Goal: Transaction & Acquisition: Book appointment/travel/reservation

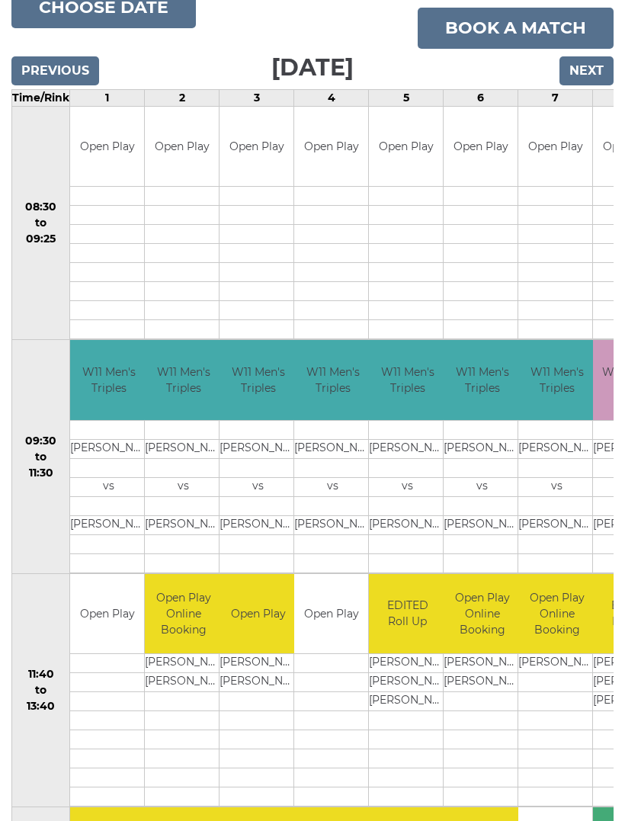
click at [590, 59] on input "Next" at bounding box center [586, 71] width 54 height 29
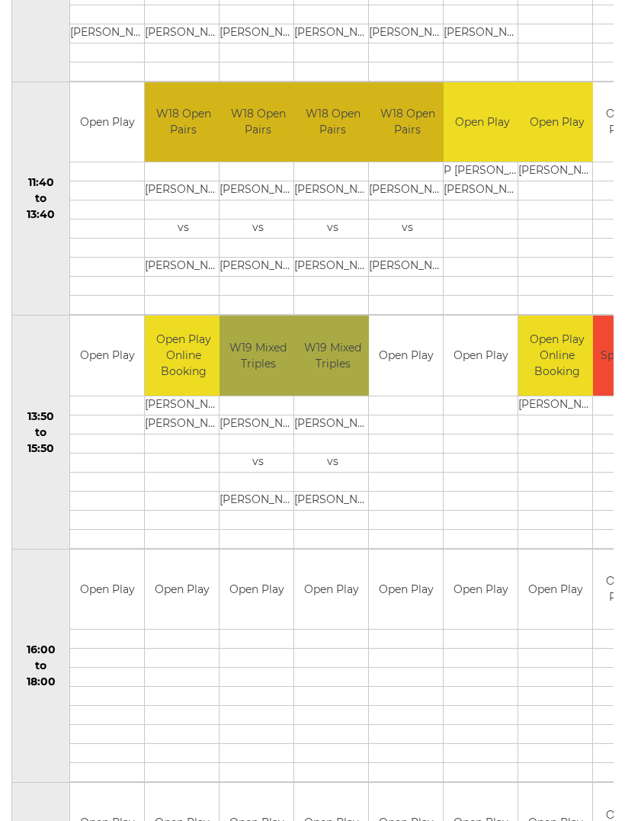
scroll to position [716, 0]
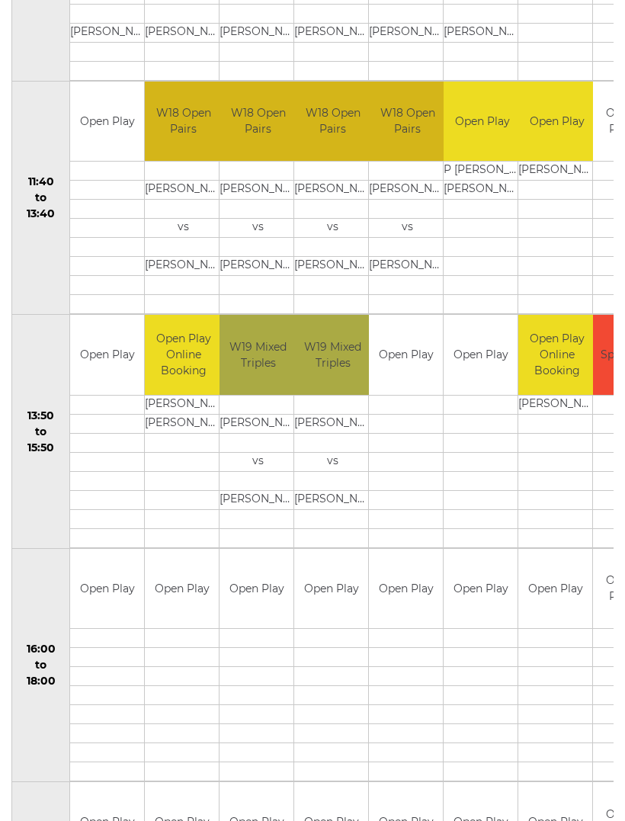
click at [484, 364] on td "Open Play" at bounding box center [480, 355] width 74 height 80
click at [479, 445] on td at bounding box center [480, 443] width 74 height 19
click at [487, 418] on td at bounding box center [480, 424] width 74 height 19
click at [485, 383] on td "Open Play" at bounding box center [480, 355] width 74 height 80
click at [478, 360] on td "Open Play" at bounding box center [480, 355] width 74 height 80
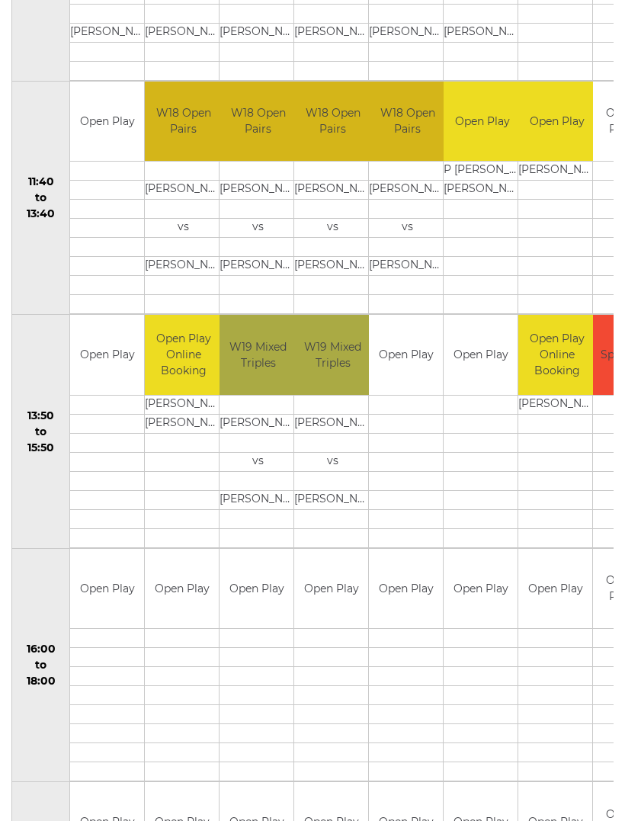
click at [484, 366] on td "Open Play" at bounding box center [480, 355] width 74 height 80
click at [476, 388] on td "Open Play" at bounding box center [480, 355] width 74 height 80
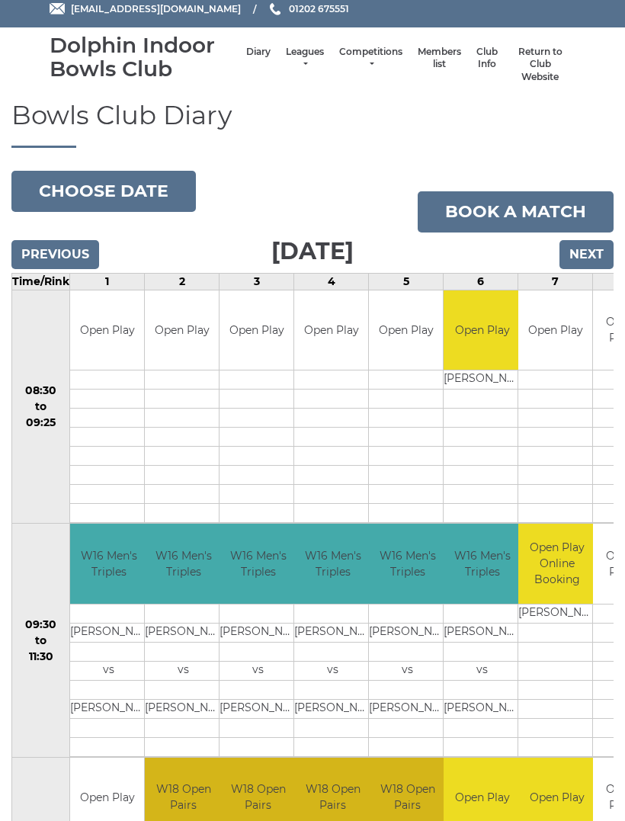
scroll to position [0, 0]
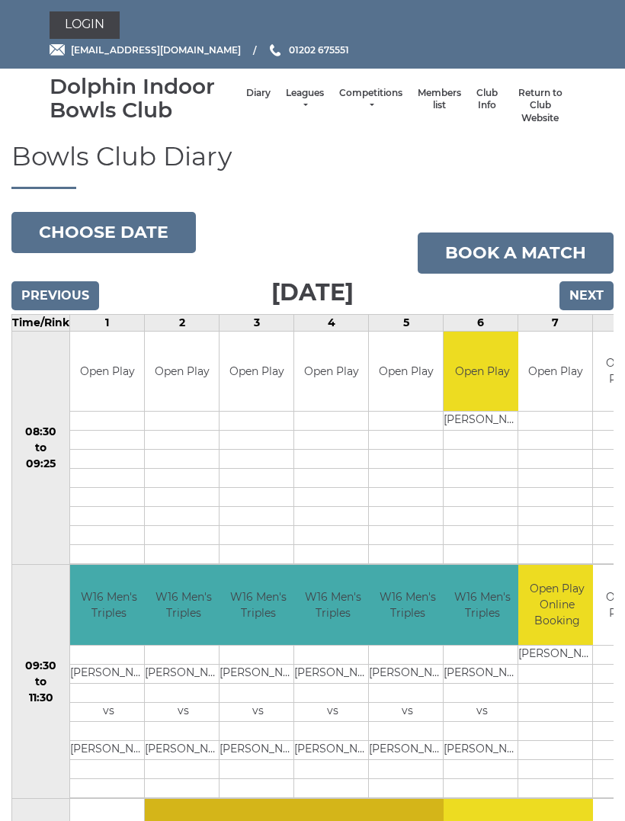
click at [540, 246] on link "Book a match" at bounding box center [516, 252] width 196 height 41
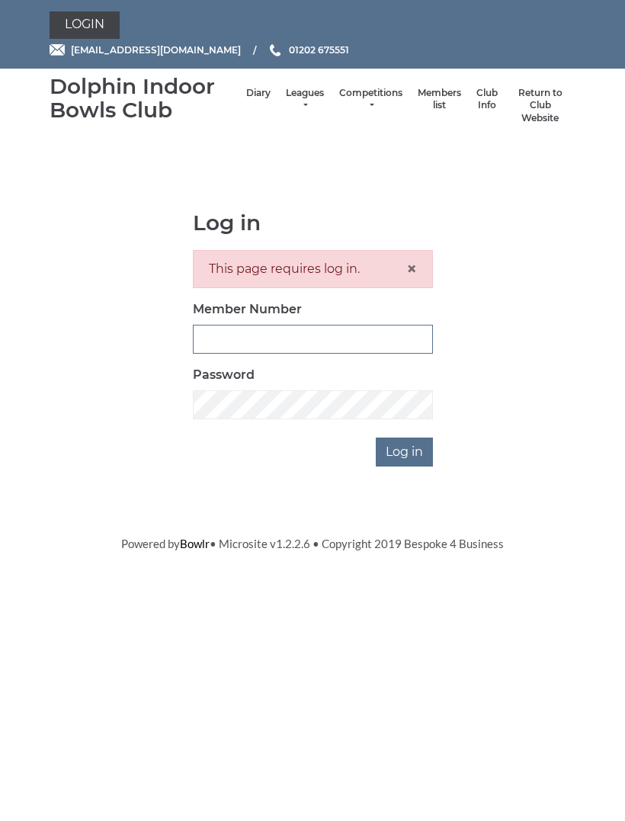
click at [245, 333] on input "Member Number" at bounding box center [313, 339] width 240 height 29
type input "4097"
click at [411, 446] on input "Log in" at bounding box center [404, 451] width 57 height 29
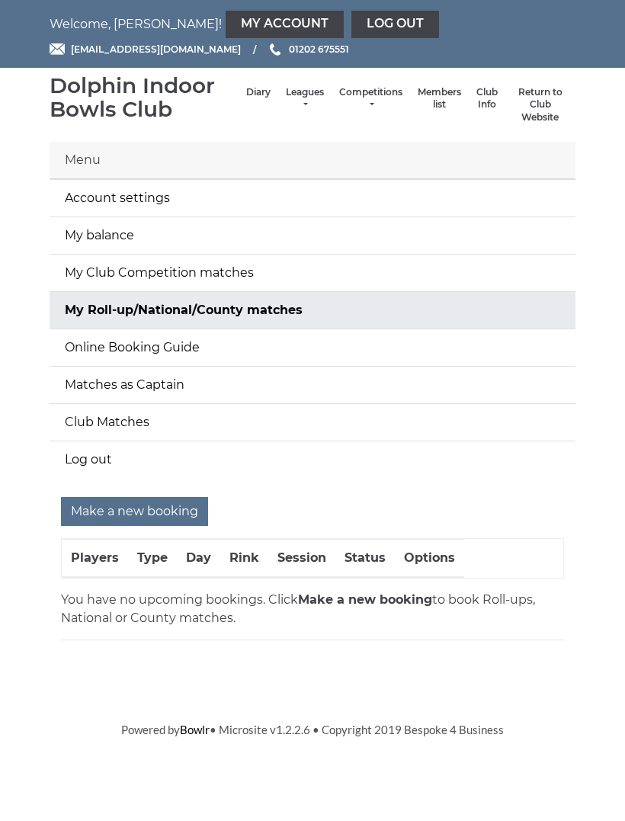
click at [181, 642] on div "Make a new booking Players Type Day Rink Session Status Options You have no upc…" at bounding box center [312, 575] width 549 height 156
click at [176, 343] on link "Online Booking Guide" at bounding box center [313, 348] width 526 height 37
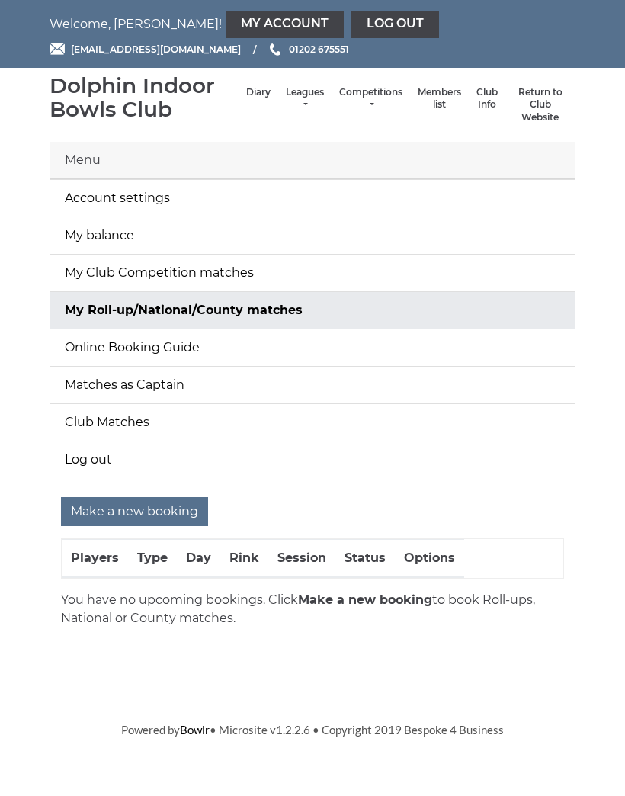
click at [159, 504] on input "Make a new booking" at bounding box center [134, 512] width 147 height 29
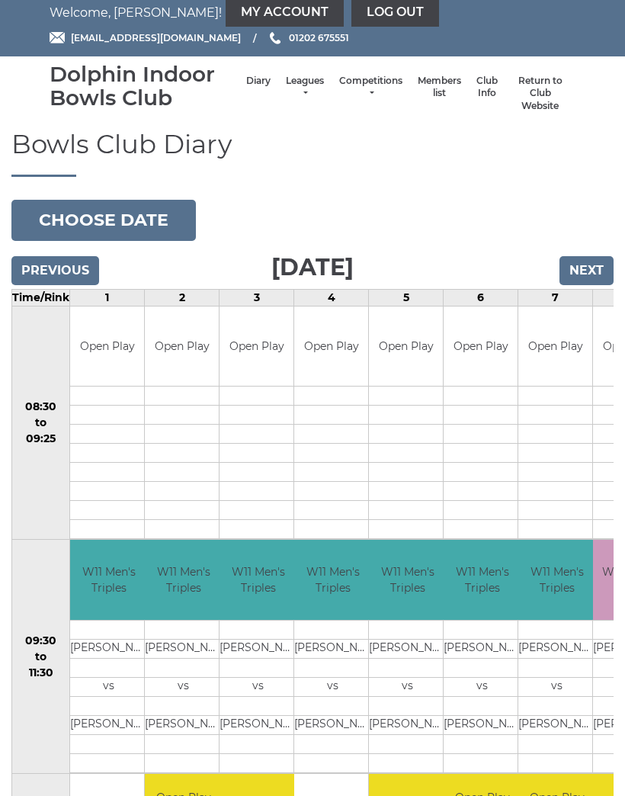
scroll to position [14, 0]
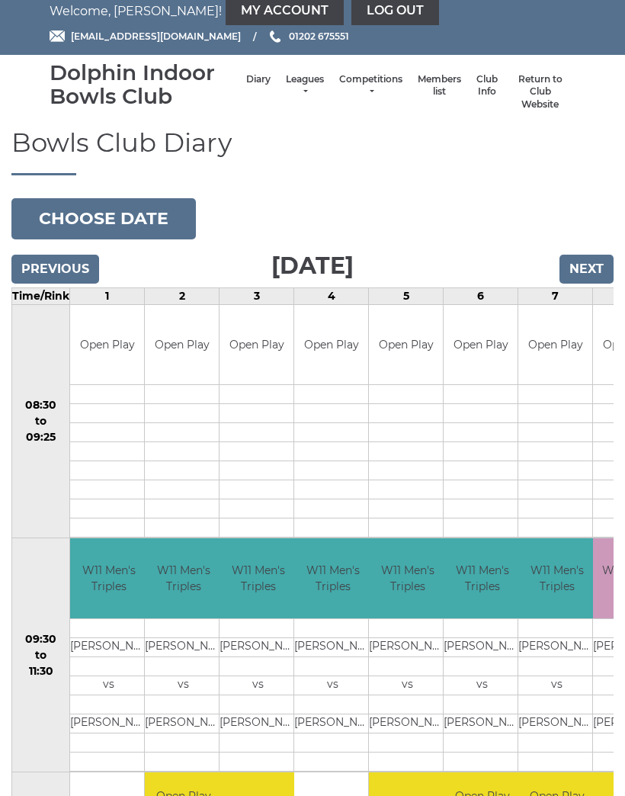
click at [593, 267] on input "Next" at bounding box center [586, 269] width 54 height 29
click at [595, 265] on input "Next" at bounding box center [586, 269] width 54 height 29
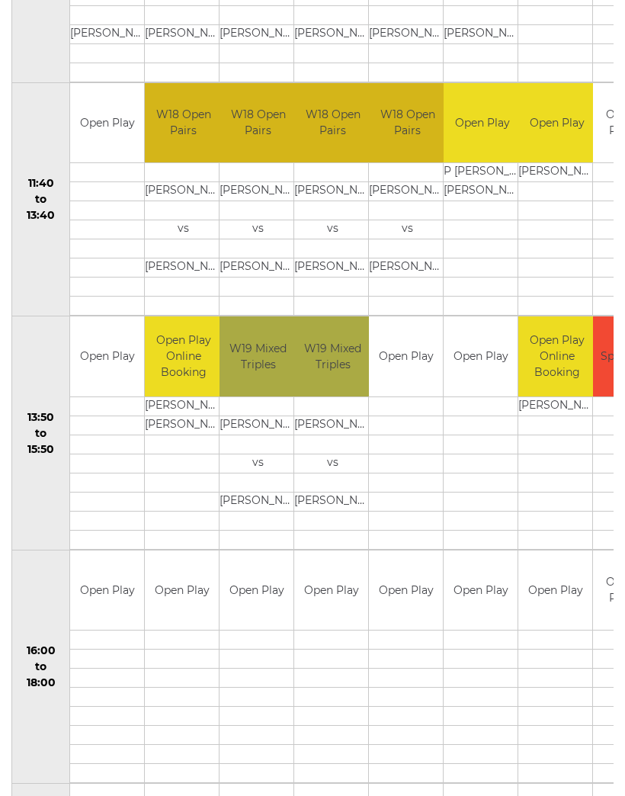
scroll to position [703, 0]
click at [0, 0] on div "Book slot" at bounding box center [0, 0] width 0 height 0
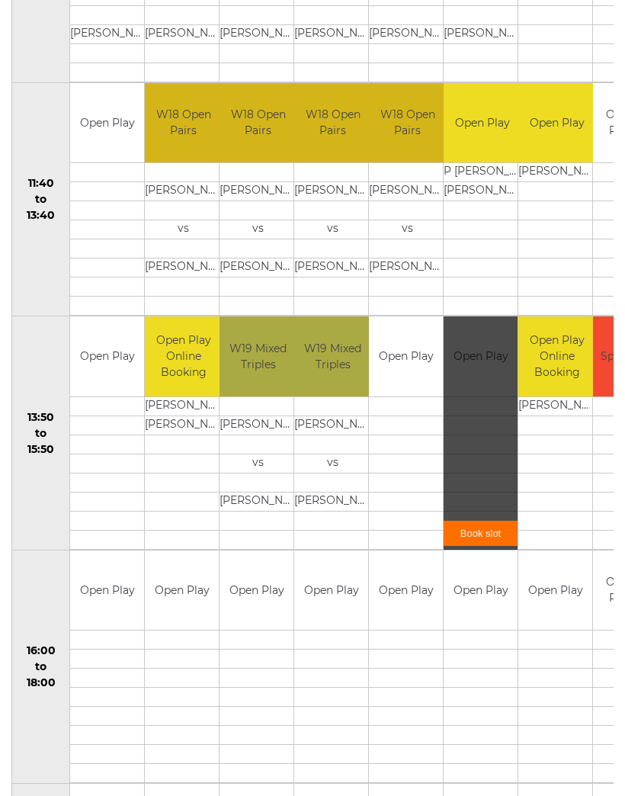
click at [485, 525] on link "Book slot" at bounding box center [480, 532] width 74 height 25
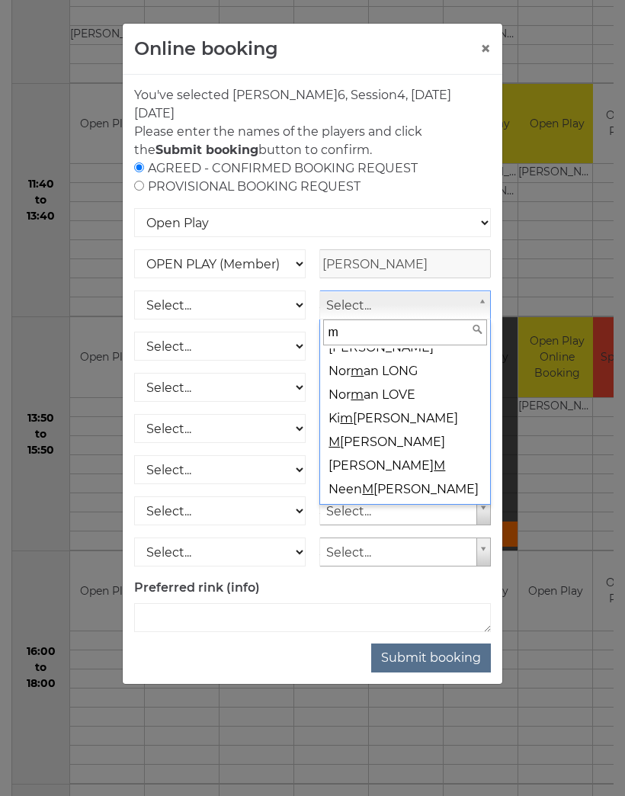
scroll to position [0, 0]
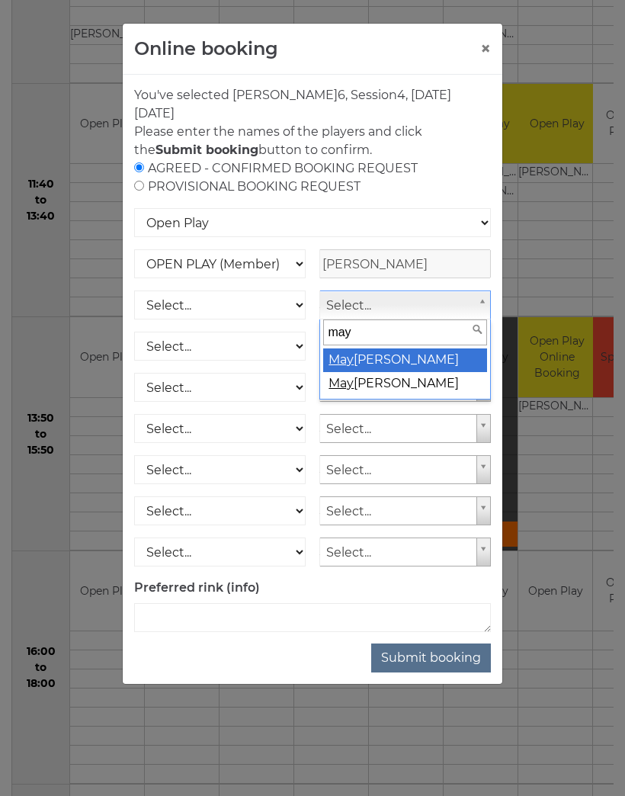
type input "may j"
select select "2111"
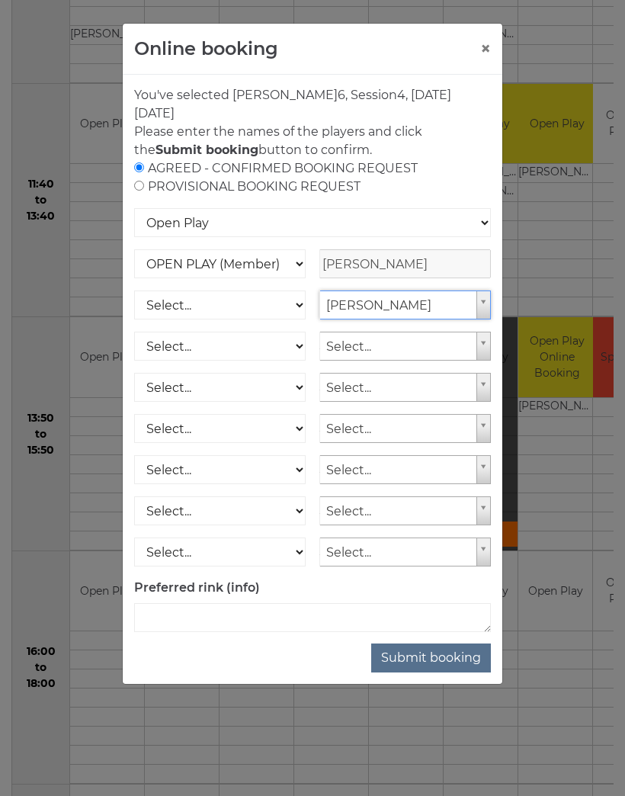
scroll to position [703, 0]
click at [440, 654] on button "Submit booking" at bounding box center [431, 657] width 120 height 29
click at [293, 630] on textarea at bounding box center [312, 617] width 357 height 29
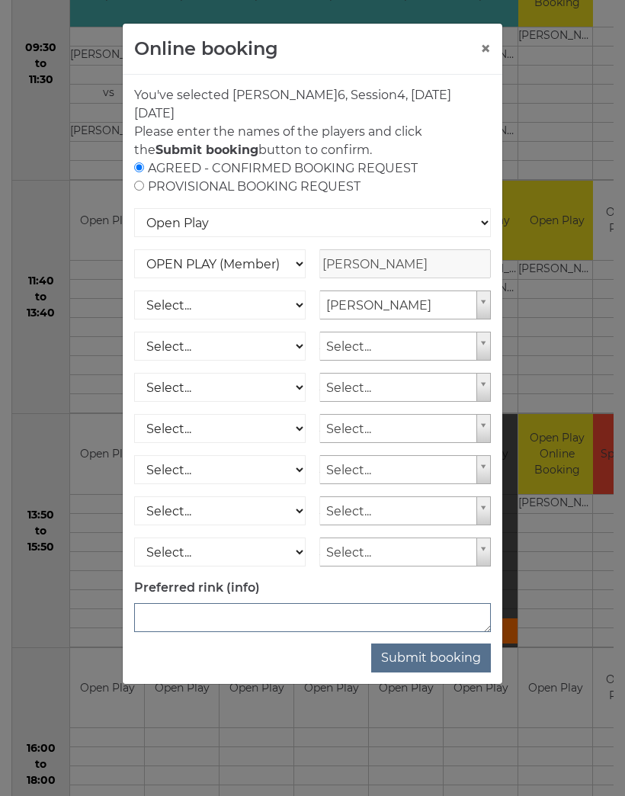
scroll to position [604, 0]
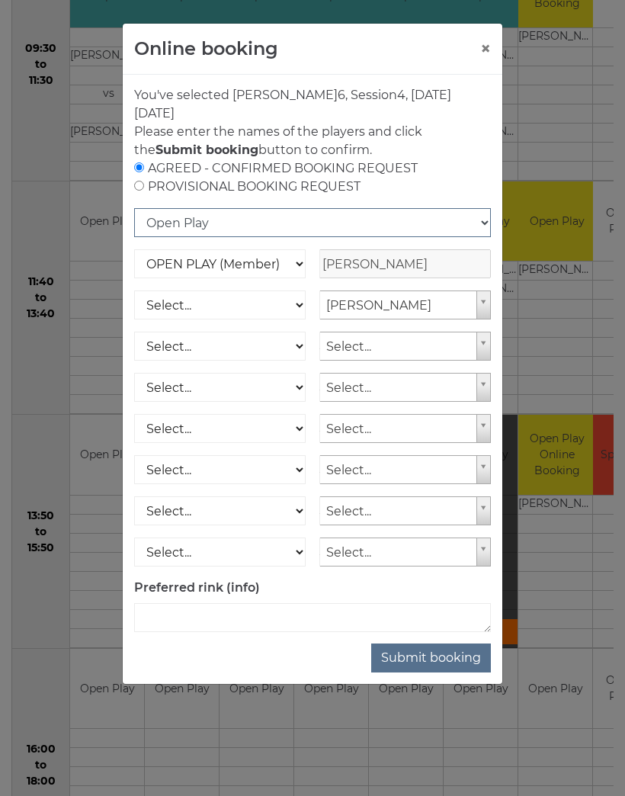
click at [490, 220] on select "Open Play National Competition - Singles National Competition - Pairs National …" at bounding box center [312, 222] width 357 height 29
click at [480, 223] on select "Open Play National Competition - Singles National Competition - Pairs National …" at bounding box center [312, 222] width 357 height 29
click at [438, 650] on button "Submit booking" at bounding box center [431, 657] width 120 height 29
click at [146, 163] on div "AGREED - CONFIRMED BOOKING REQUEST PROVISIONAL BOOKING REQUEST" at bounding box center [312, 177] width 357 height 37
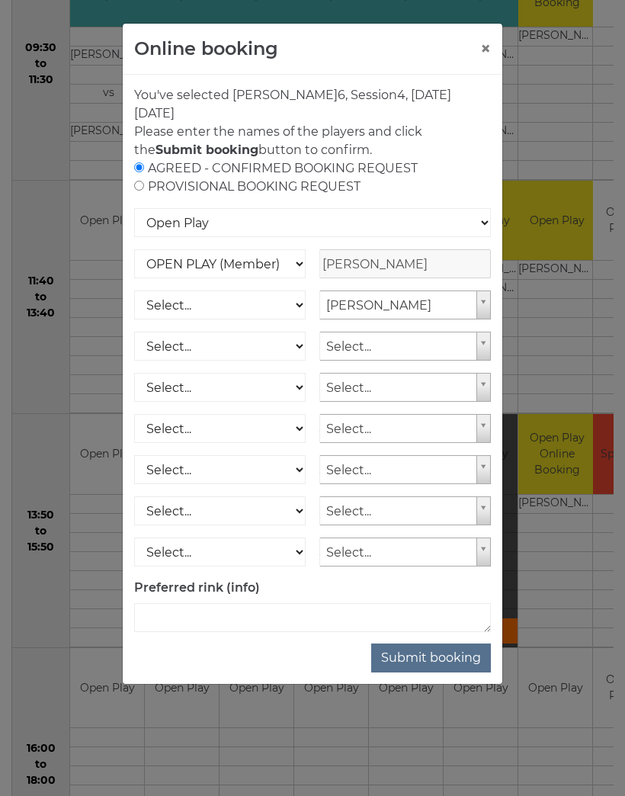
click at [142, 163] on input "radio" at bounding box center [139, 167] width 10 height 10
click at [371, 165] on div "AGREED - CONFIRMED BOOKING REQUEST PROVISIONAL BOOKING REQUEST" at bounding box center [312, 177] width 357 height 37
click at [387, 171] on div "AGREED - CONFIRMED BOOKING REQUEST PROVISIONAL BOOKING REQUEST" at bounding box center [312, 177] width 357 height 37
click at [217, 155] on p "Please enter the names of the players and click the Submit booking button to co…" at bounding box center [312, 141] width 357 height 37
click at [240, 137] on p "Please enter the names of the players and click the Submit booking button to co…" at bounding box center [312, 141] width 357 height 37
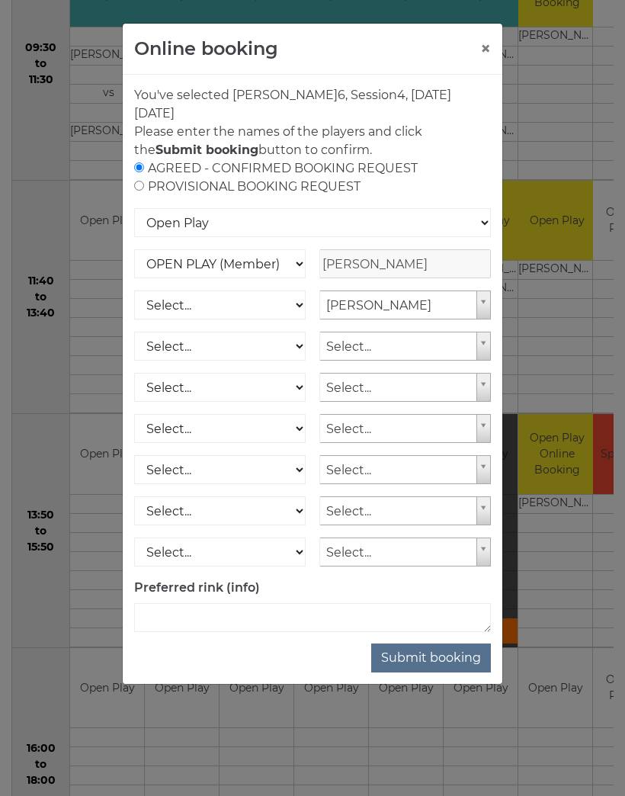
click at [258, 142] on strong "Submit booking" at bounding box center [206, 149] width 103 height 14
click at [484, 225] on select "Open Play National Competition - Singles National Competition - Pairs National …" at bounding box center [312, 222] width 357 height 29
click at [433, 656] on button "Submit booking" at bounding box center [431, 657] width 120 height 29
click at [139, 162] on input "radio" at bounding box center [139, 167] width 10 height 10
click at [144, 158] on p "Please enter the names of the players and click the Submit booking button to co…" at bounding box center [312, 141] width 357 height 37
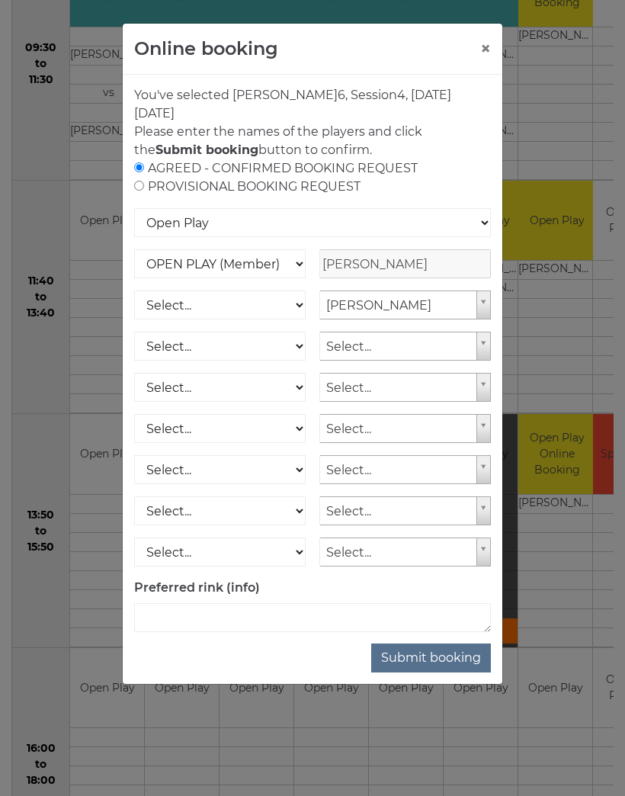
click at [367, 159] on div "AGREED - CONFIRMED BOOKING REQUEST PROVISIONAL BOOKING REQUEST" at bounding box center [312, 177] width 357 height 37
click at [386, 171] on div "AGREED - CONFIRMED BOOKING REQUEST PROVISIONAL BOOKING REQUEST" at bounding box center [312, 177] width 357 height 37
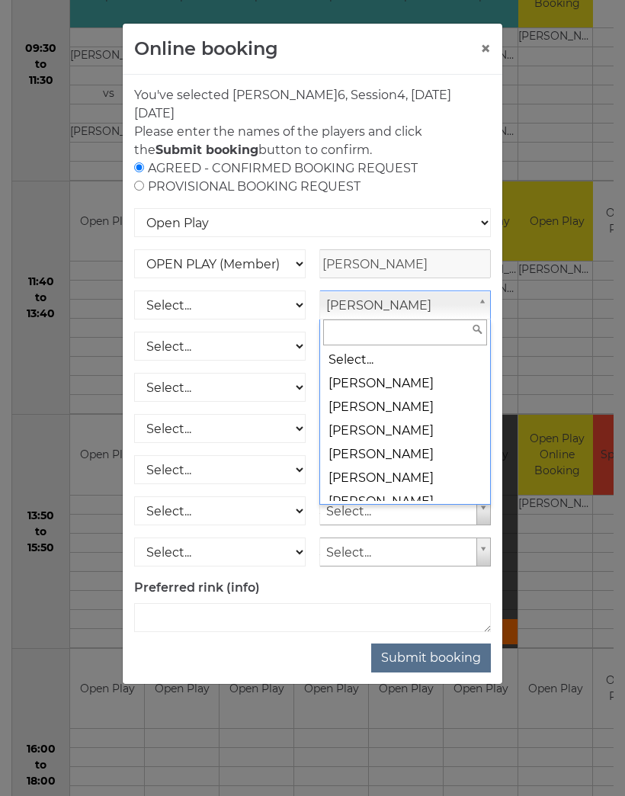
scroll to position [0, 0]
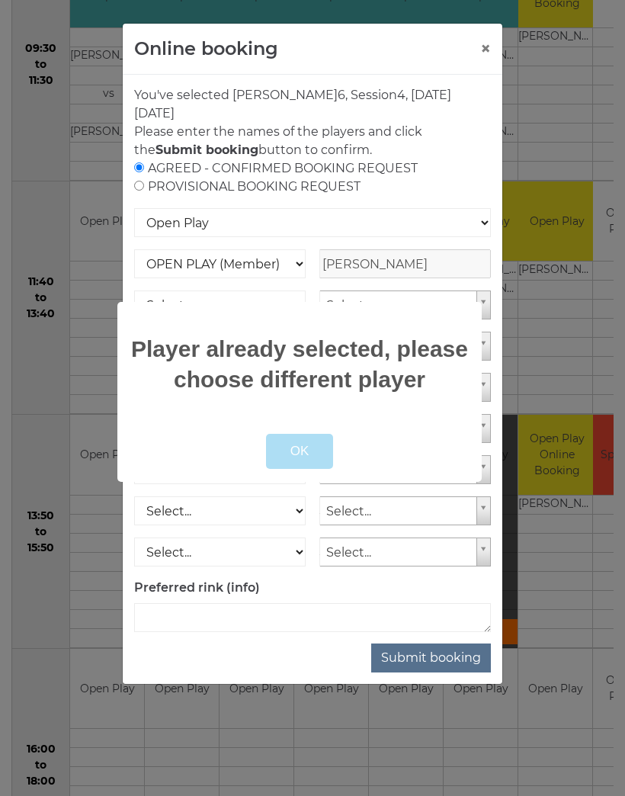
select select
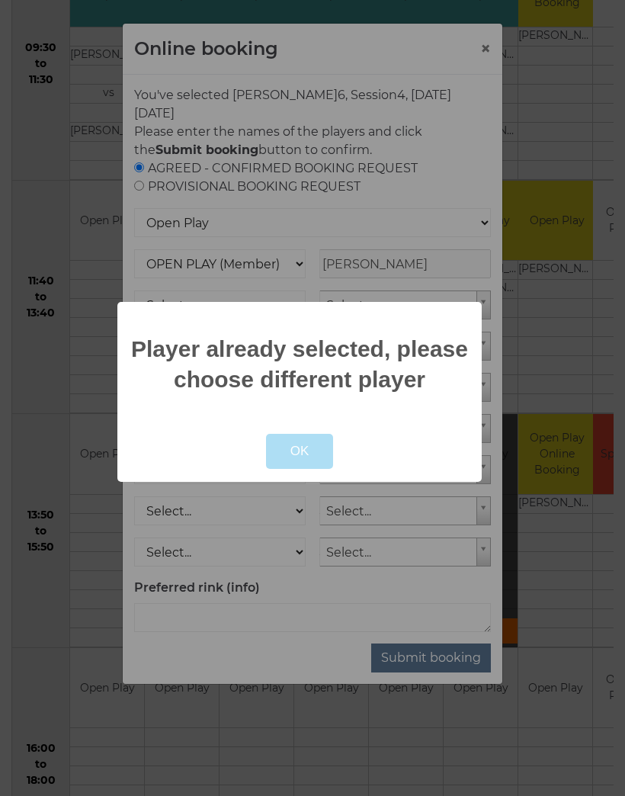
click at [302, 444] on button "OK" at bounding box center [300, 451] width 68 height 35
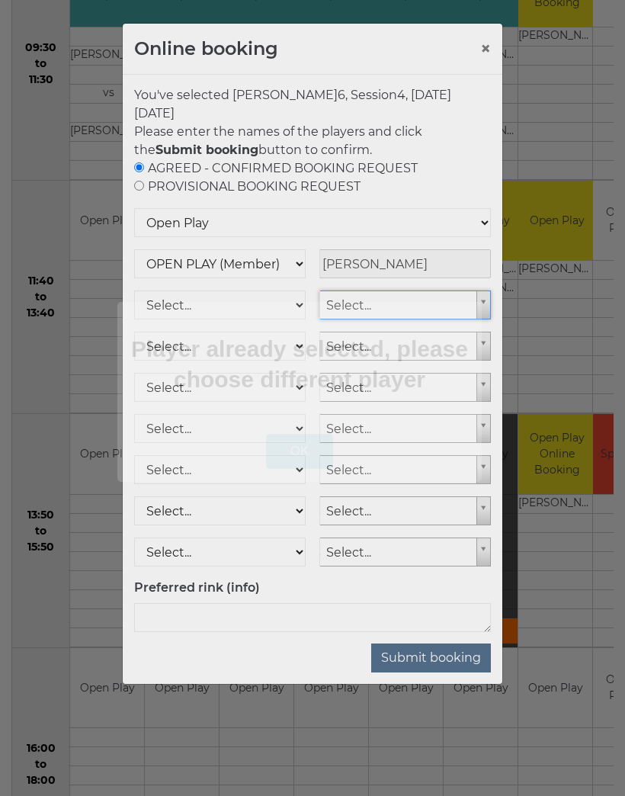
scroll to position [604, 0]
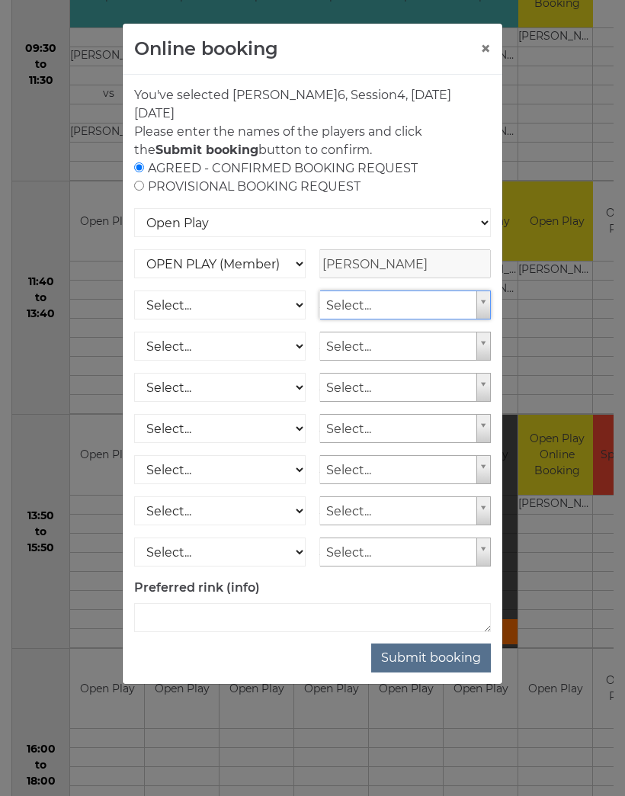
click at [588, 328] on div "Online booking × You've selected Rink 6 , Session 4 , on Friday 26th of Septemb…" at bounding box center [312, 398] width 625 height 796
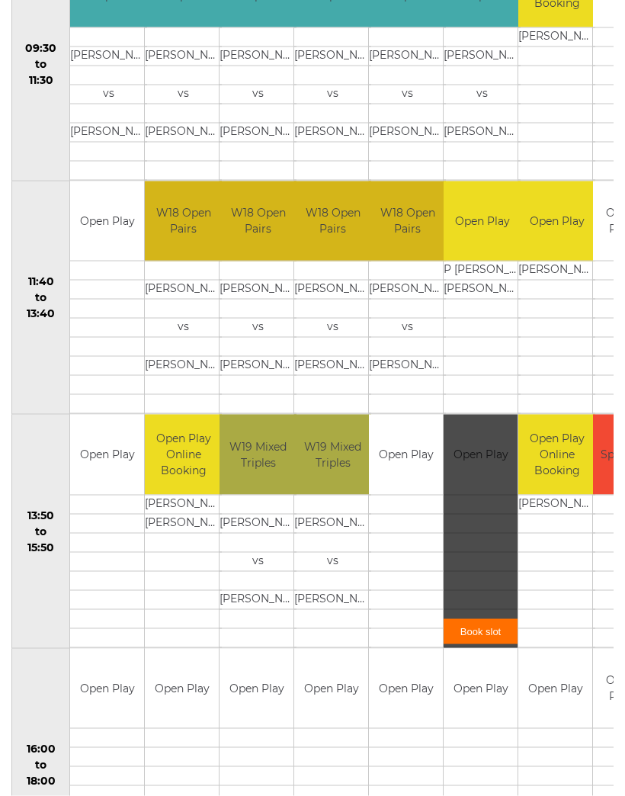
scroll to position [605, 0]
click at [479, 621] on link "Book slot" at bounding box center [480, 630] width 74 height 25
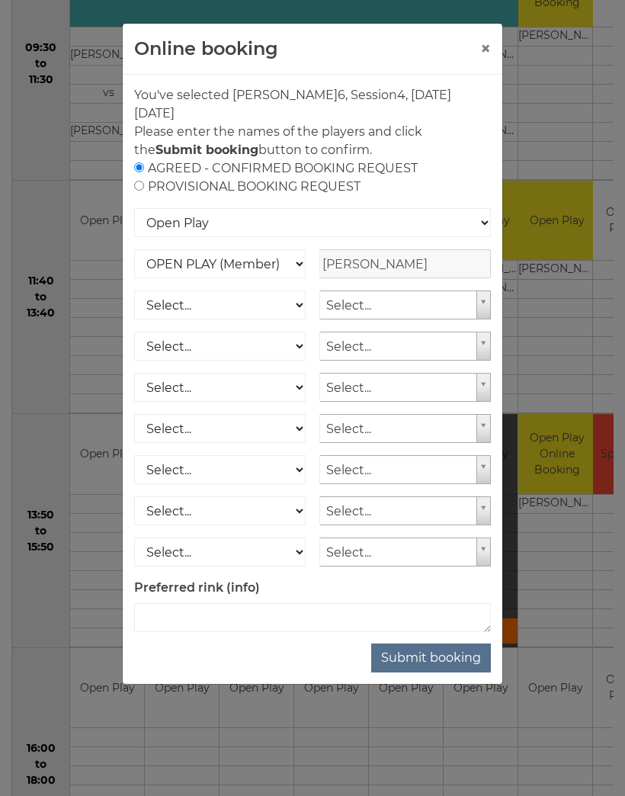
click at [443, 649] on button "Submit booking" at bounding box center [431, 657] width 120 height 29
click at [425, 649] on button "Submit booking" at bounding box center [431, 657] width 120 height 29
click at [414, 648] on button "Submit booking" at bounding box center [431, 657] width 120 height 29
click at [454, 647] on button "Submit booking" at bounding box center [431, 657] width 120 height 29
click at [450, 645] on button "Submit booking" at bounding box center [431, 657] width 120 height 29
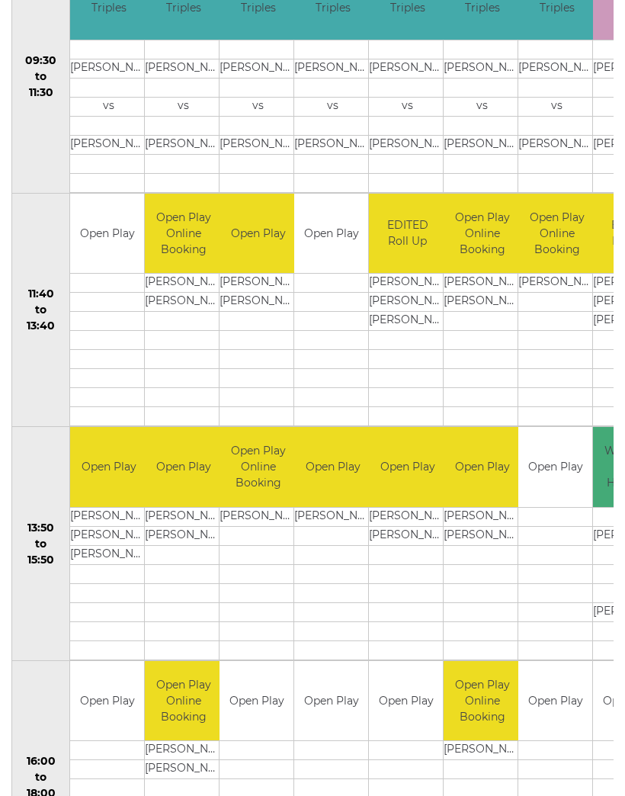
click at [554, 470] on td "Open Play" at bounding box center [555, 467] width 74 height 80
click at [555, 470] on td "Open Play" at bounding box center [555, 467] width 74 height 80
click at [554, 496] on td "Open Play" at bounding box center [555, 467] width 74 height 80
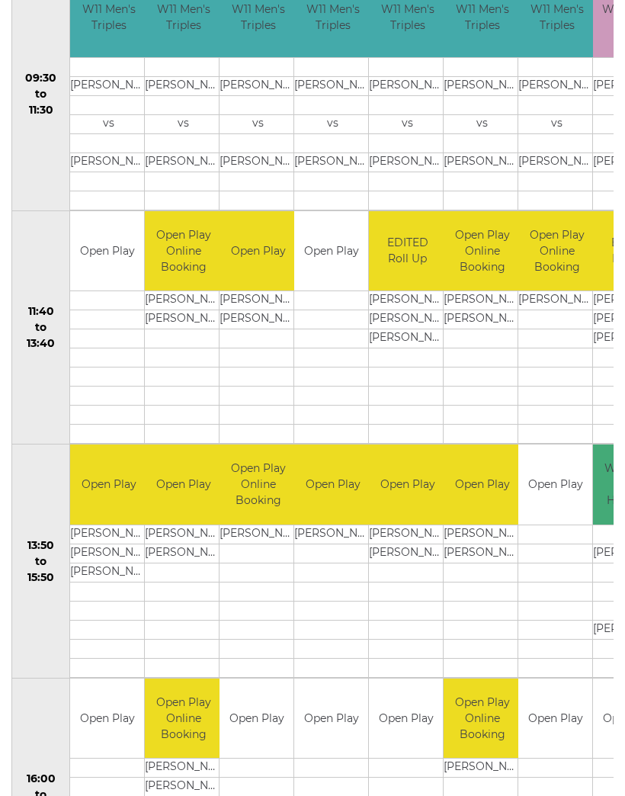
scroll to position [788, 0]
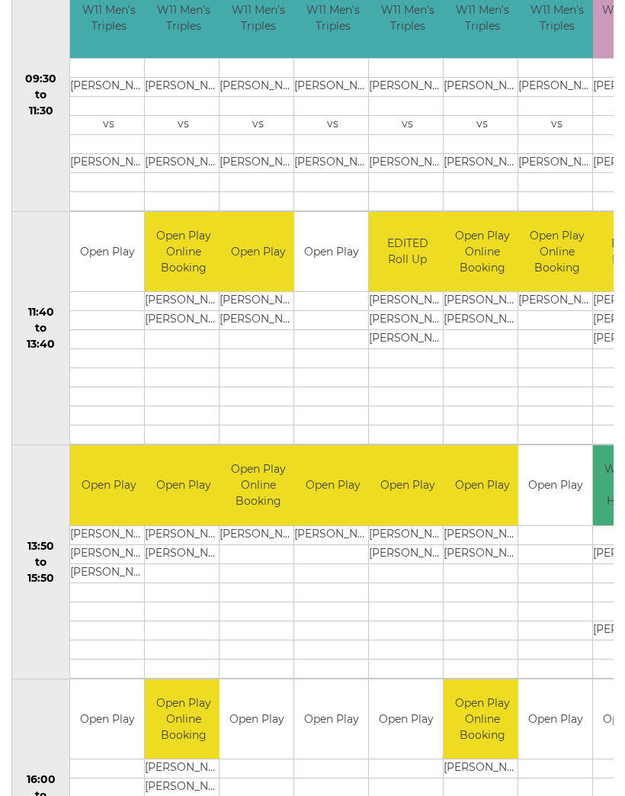
click at [549, 482] on td "Open Play" at bounding box center [555, 485] width 74 height 80
click at [564, 474] on td "Open Play" at bounding box center [555, 485] width 74 height 80
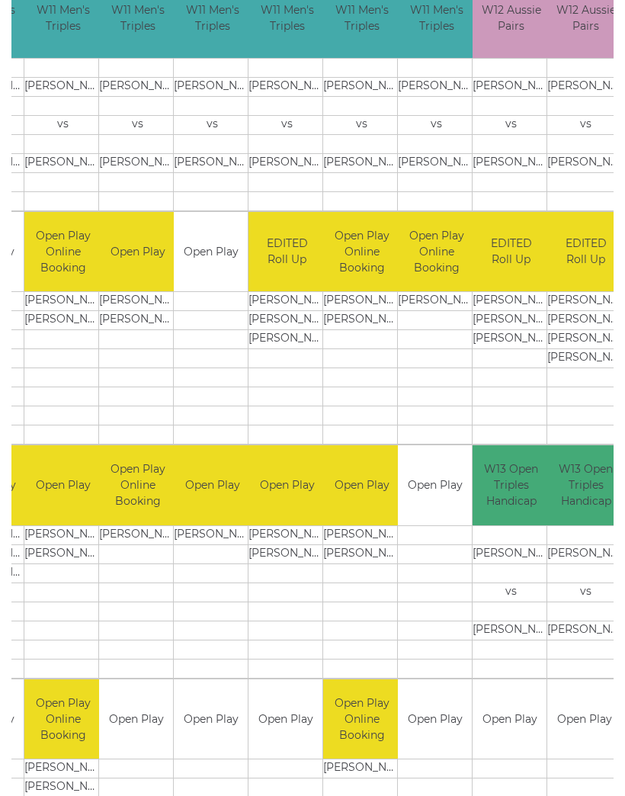
scroll to position [0, 124]
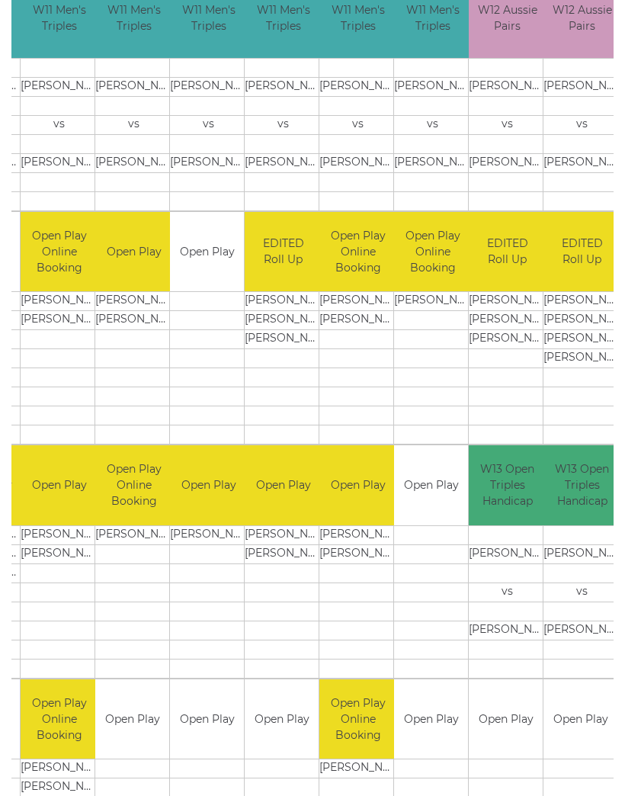
click at [426, 505] on td "Open Play" at bounding box center [431, 485] width 74 height 80
click at [423, 502] on td "Open Play" at bounding box center [431, 485] width 74 height 80
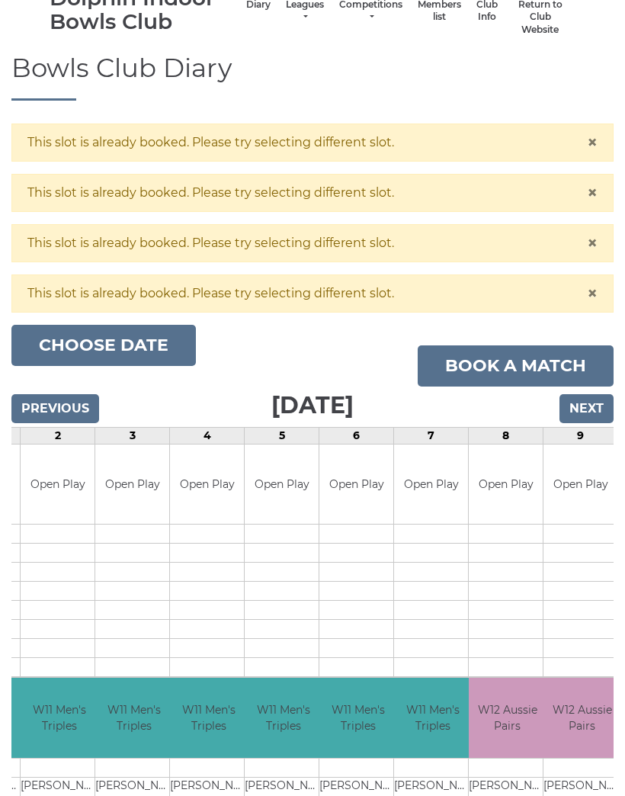
scroll to position [89, 0]
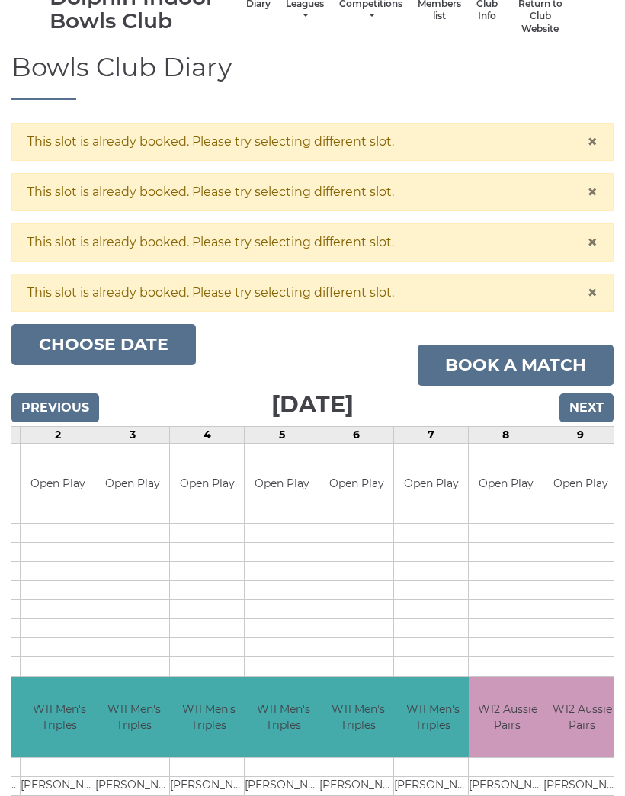
click at [512, 363] on link "Book a match" at bounding box center [516, 364] width 196 height 41
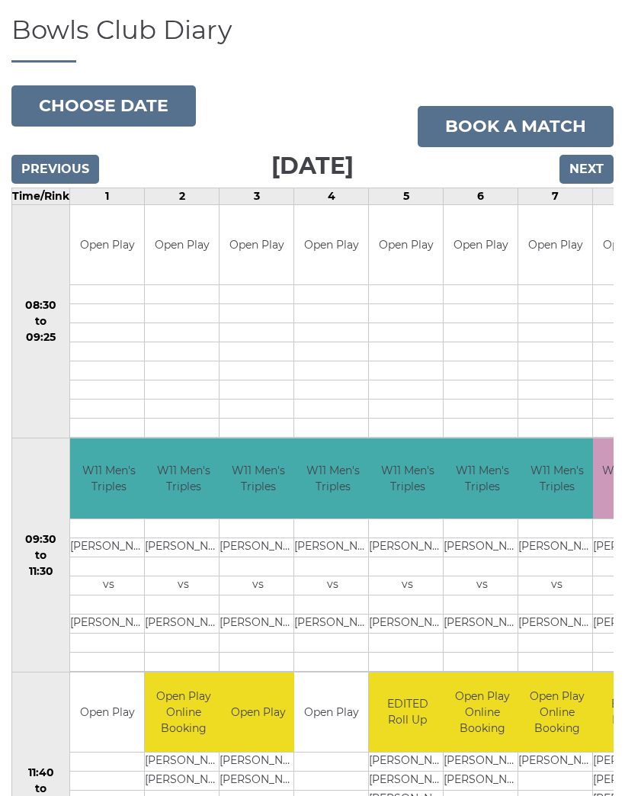
scroll to position [122, 0]
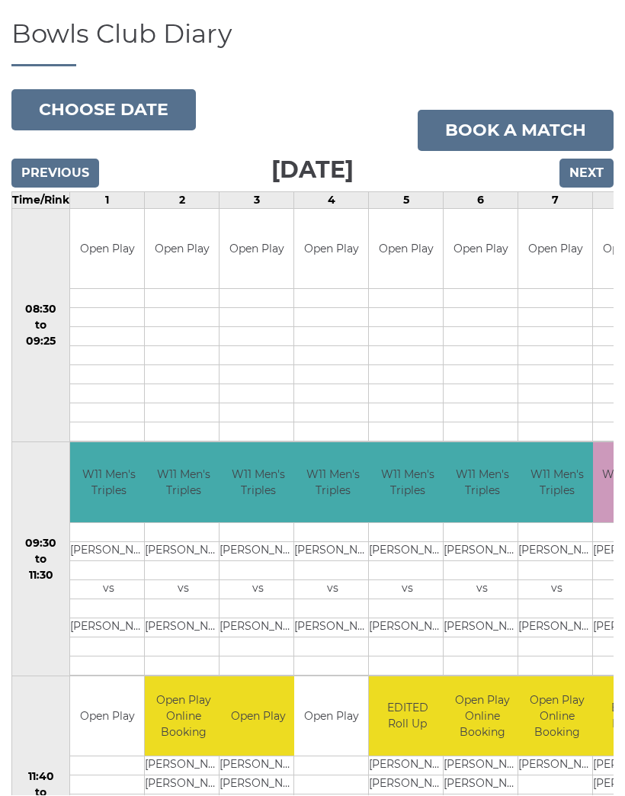
click at [589, 175] on input "Next" at bounding box center [586, 173] width 54 height 29
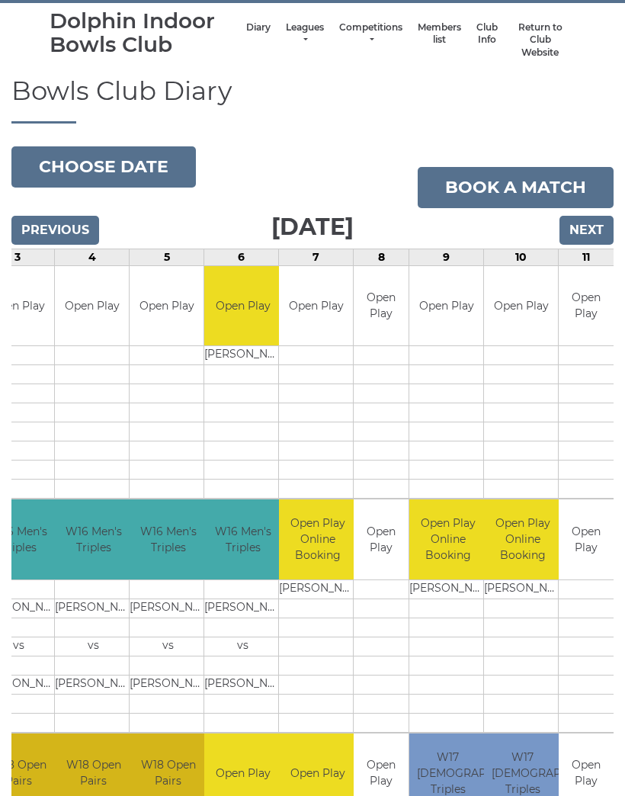
scroll to position [0, 237]
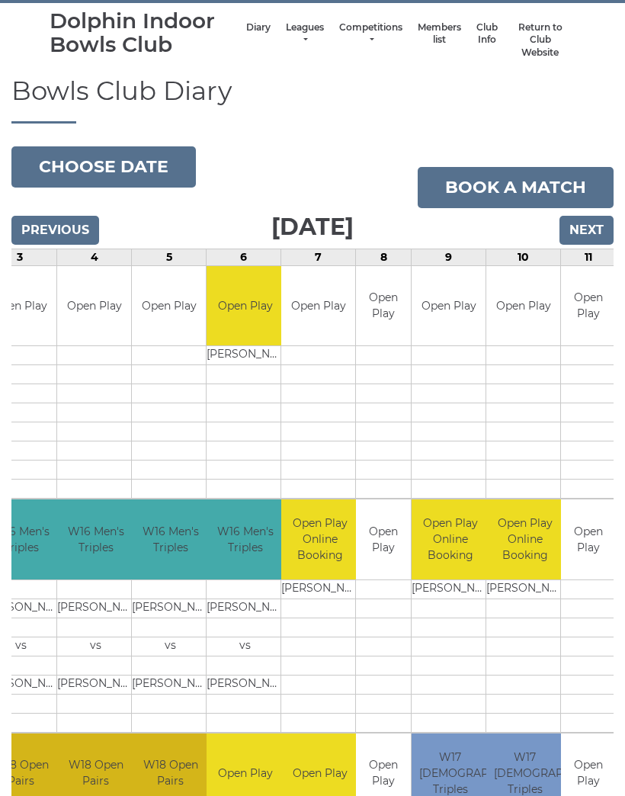
click at [594, 221] on input "Next" at bounding box center [586, 230] width 54 height 29
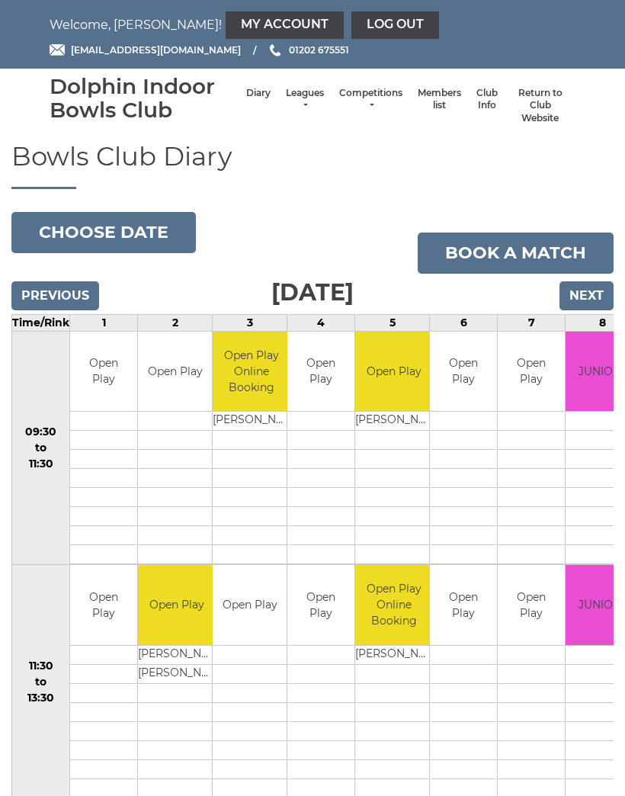
click at [598, 293] on input "Next" at bounding box center [586, 295] width 54 height 29
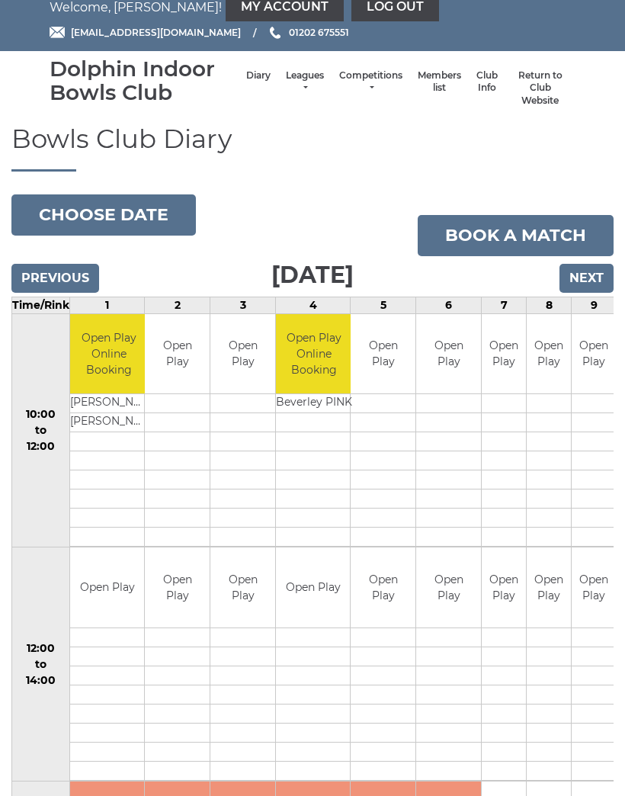
scroll to position [17, 0]
click at [596, 274] on input "Next" at bounding box center [586, 278] width 54 height 29
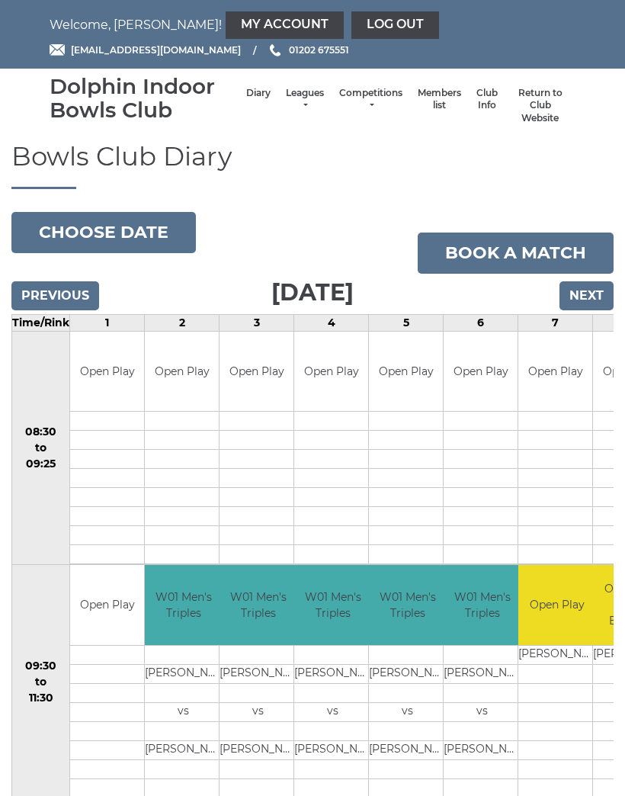
click at [591, 296] on input "Next" at bounding box center [586, 295] width 54 height 29
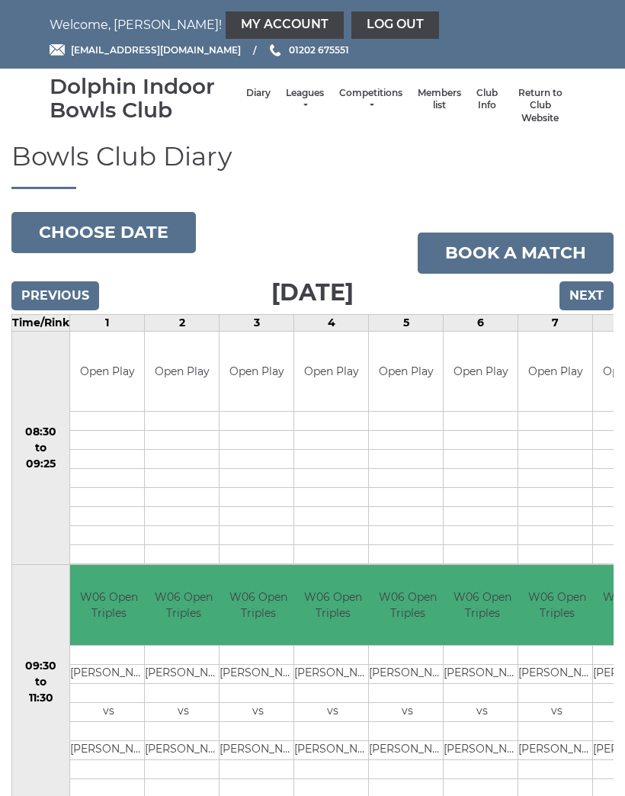
click at [588, 288] on input "Next" at bounding box center [586, 295] width 54 height 29
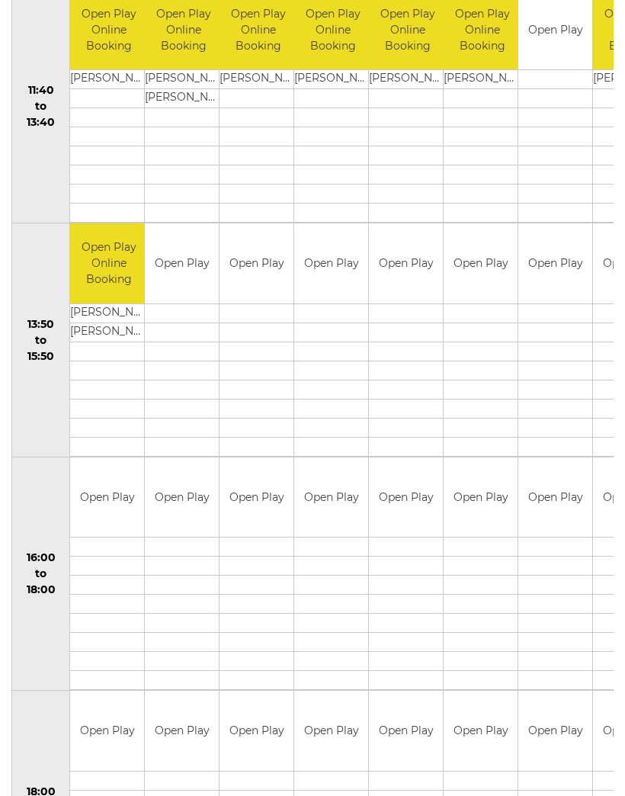
scroll to position [808, 0]
click at [512, 399] on td at bounding box center [480, 408] width 74 height 19
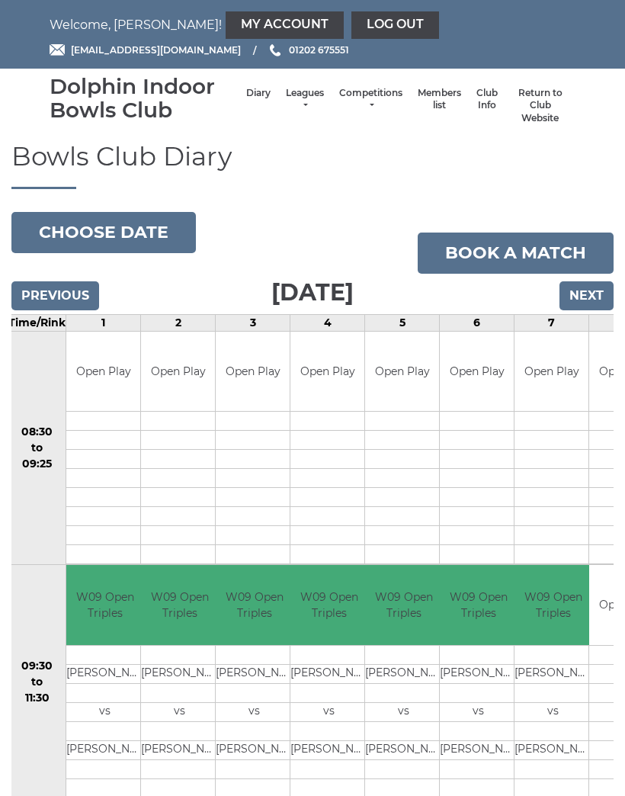
scroll to position [0, 0]
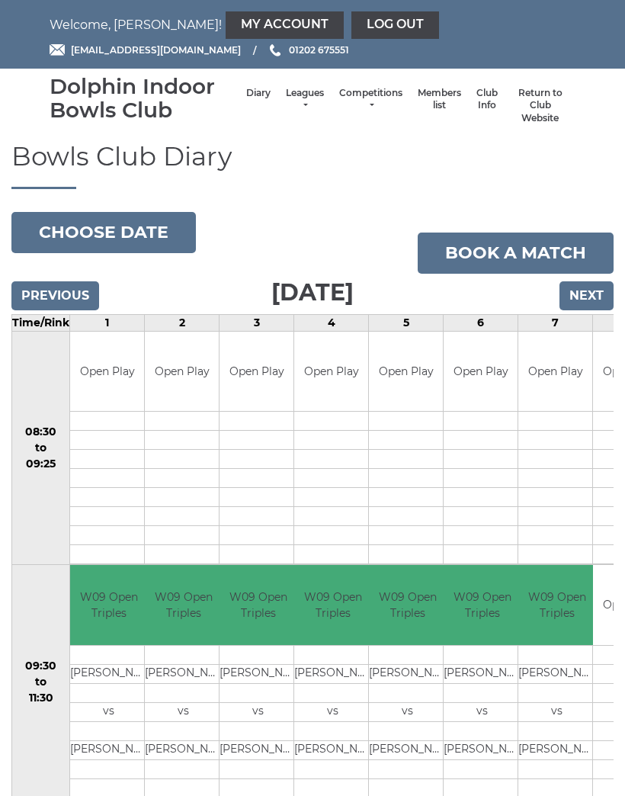
click at [535, 104] on link "Return to Club Website" at bounding box center [540, 106] width 55 height 38
